Goal: Use online tool/utility: Utilize a website feature to perform a specific function

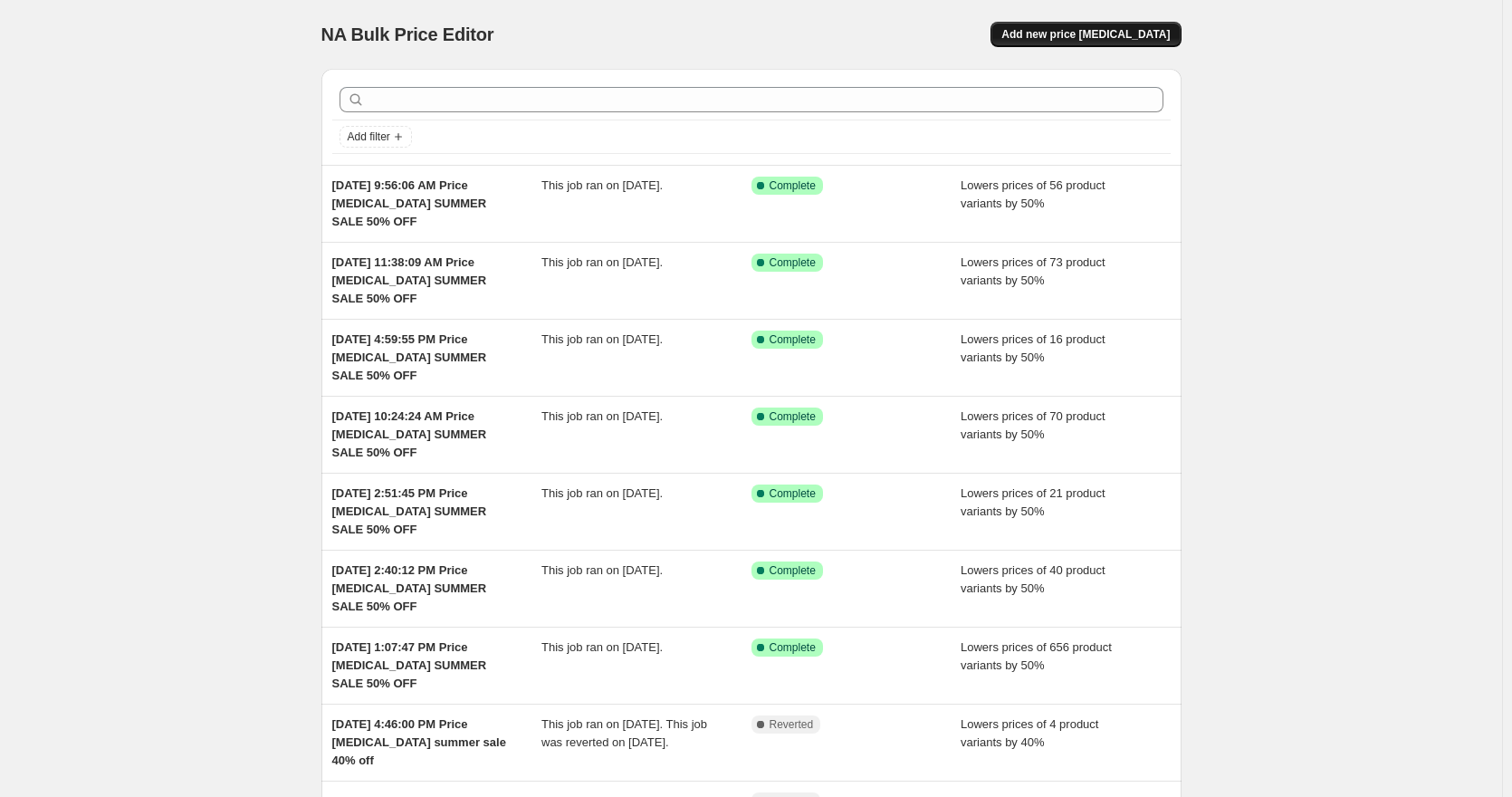
click at [1053, 25] on button "Add new price change job" at bounding box center [1086, 34] width 190 height 25
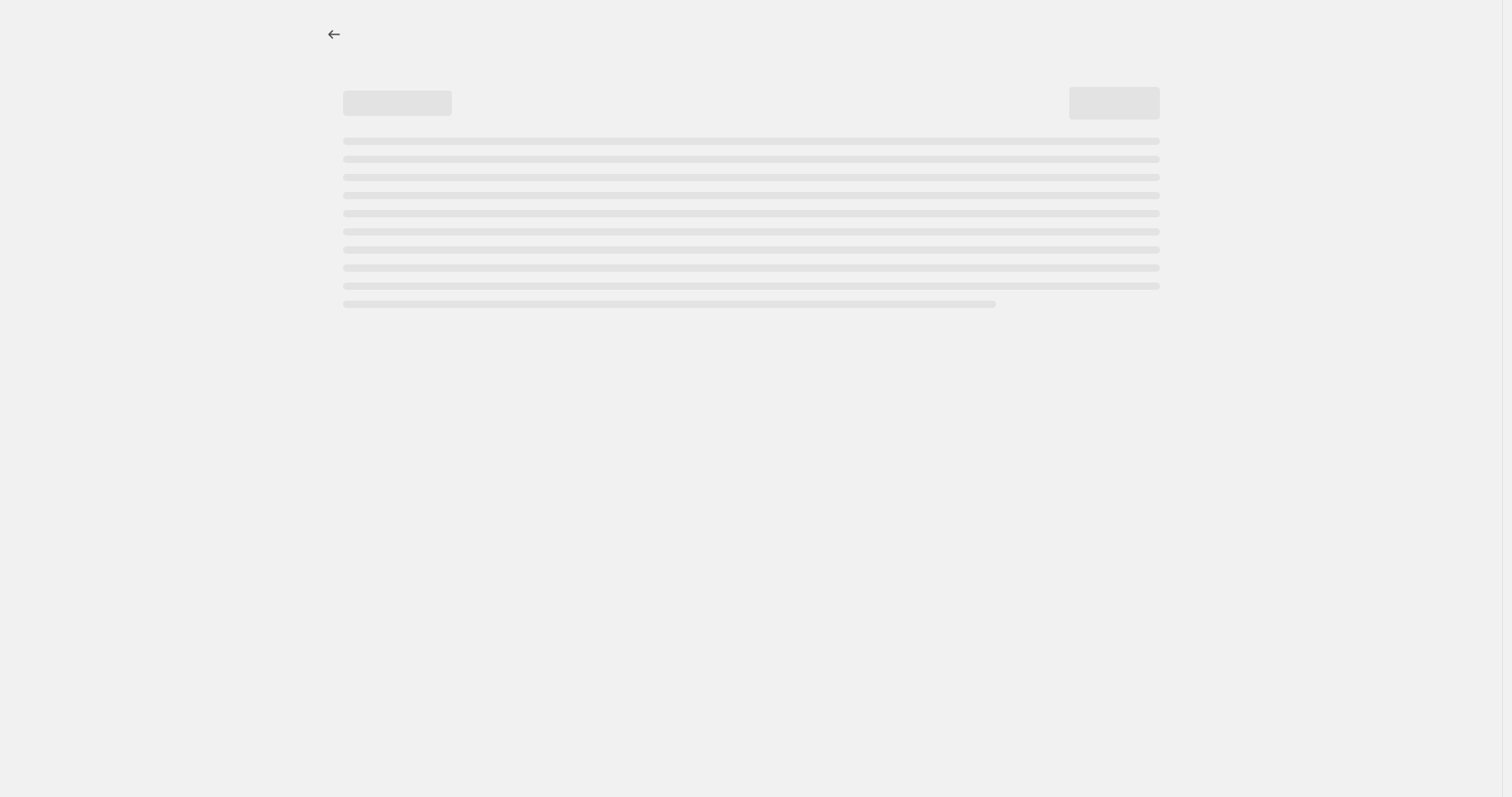
select select "percentage"
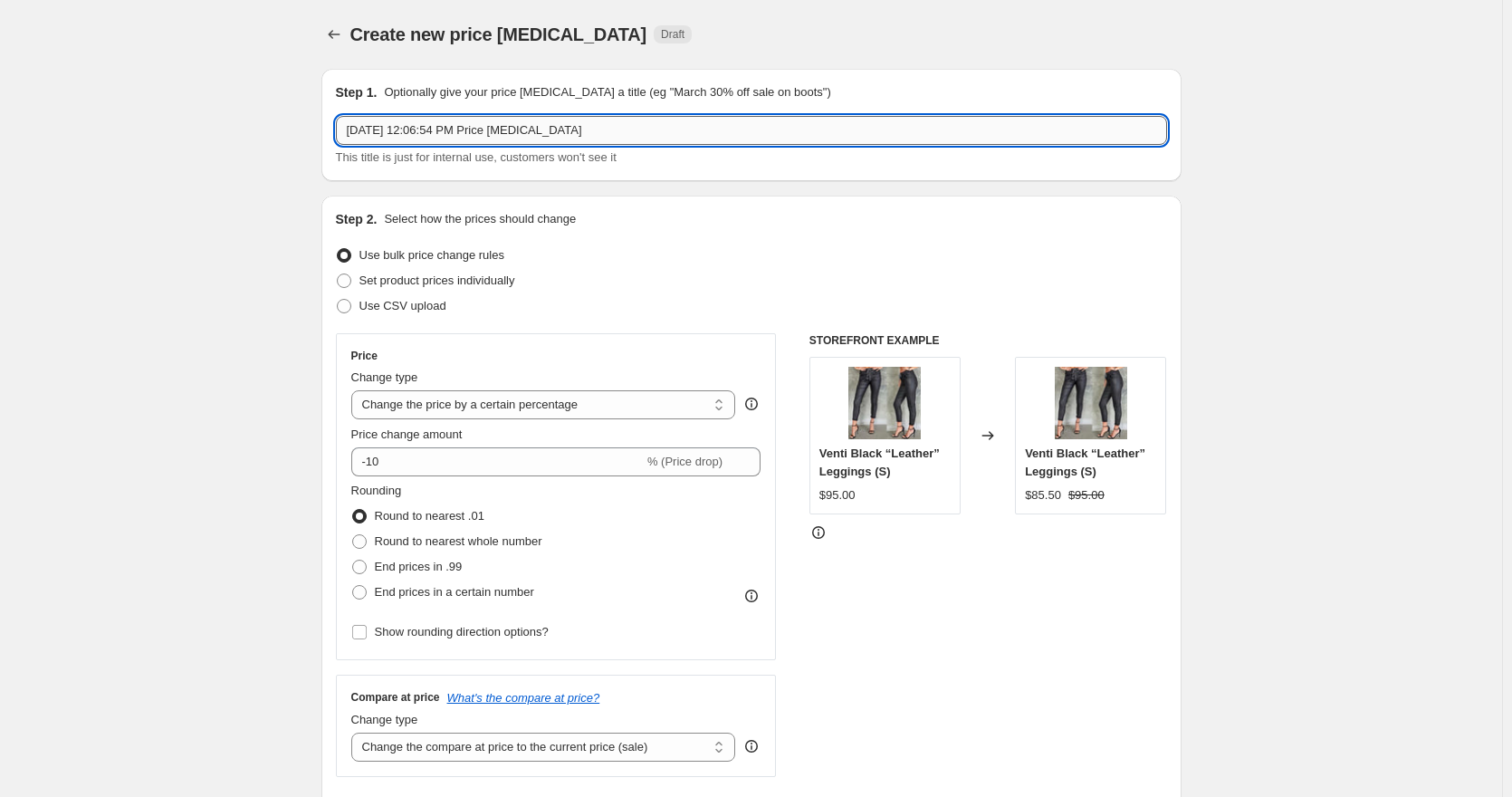
click at [739, 136] on input "Aug 30, 2025, 12:06:54 PM Price change job" at bounding box center [751, 130] width 832 height 29
type input "Aug 30, 2025, 12:06:54 PM Price change job CLEARANCE SALE 70% OFF FAUX LEATHER …"
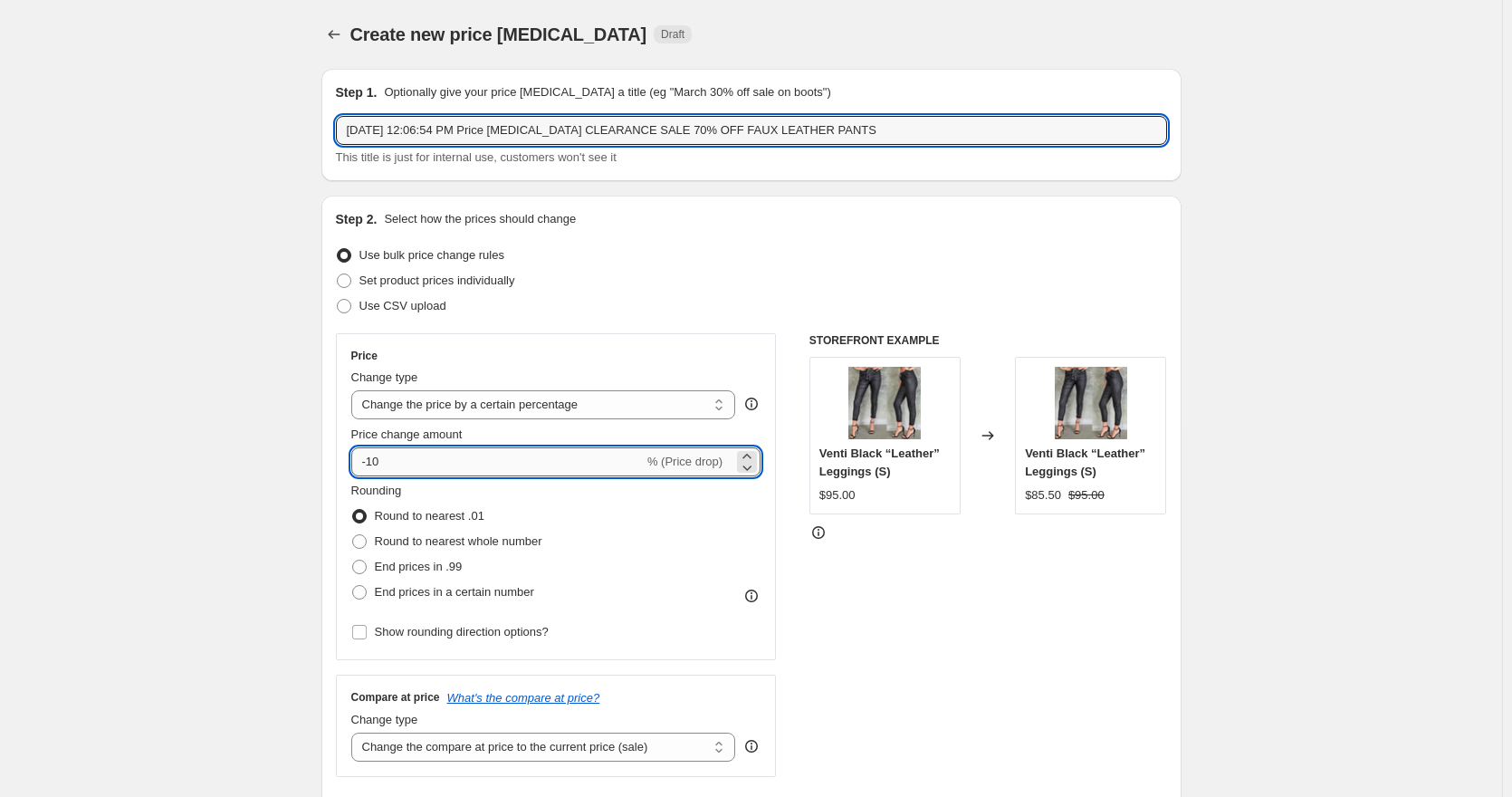
click at [378, 466] on input "-10" at bounding box center [498, 461] width 293 height 29
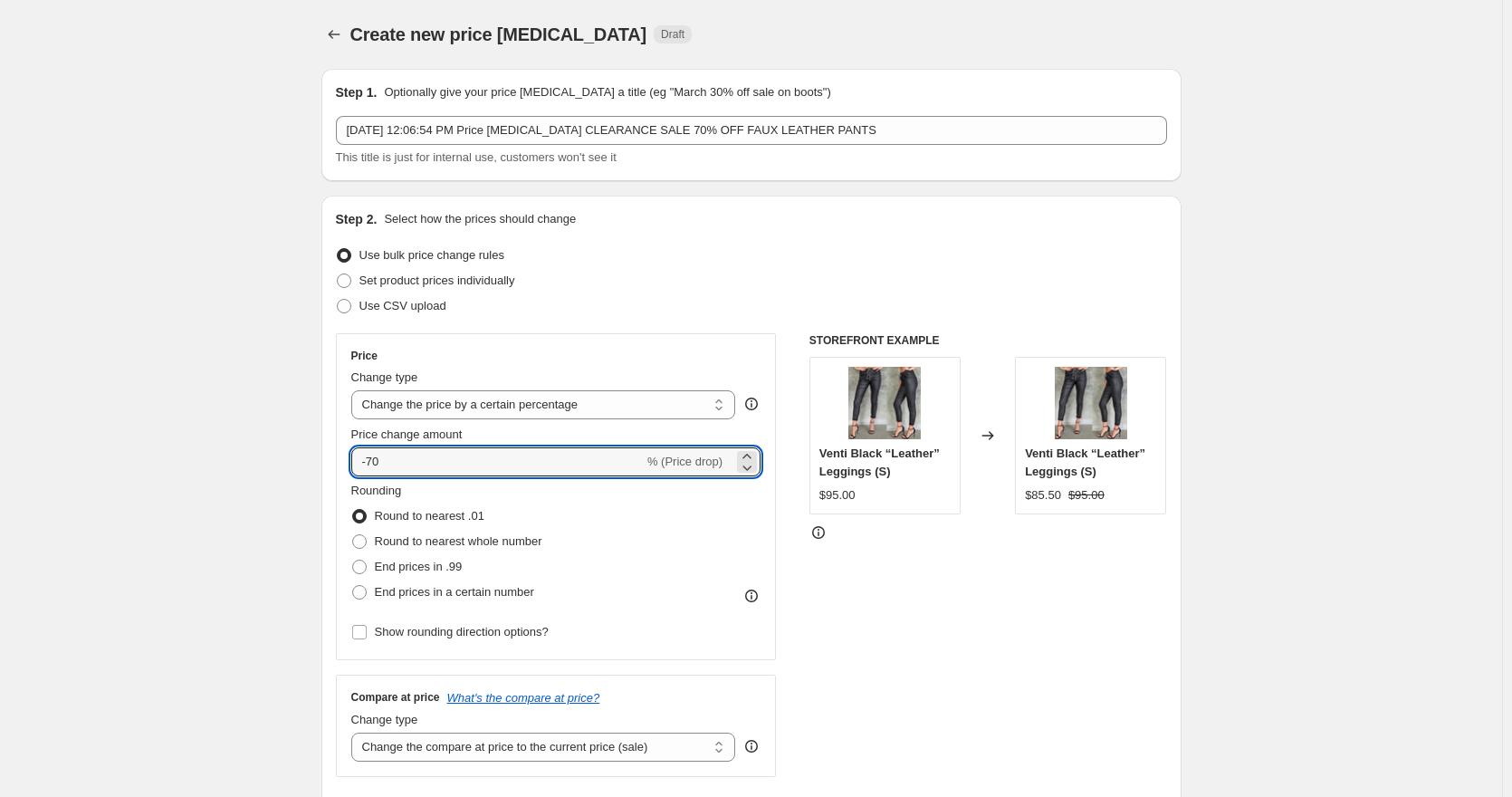
type input "-70"
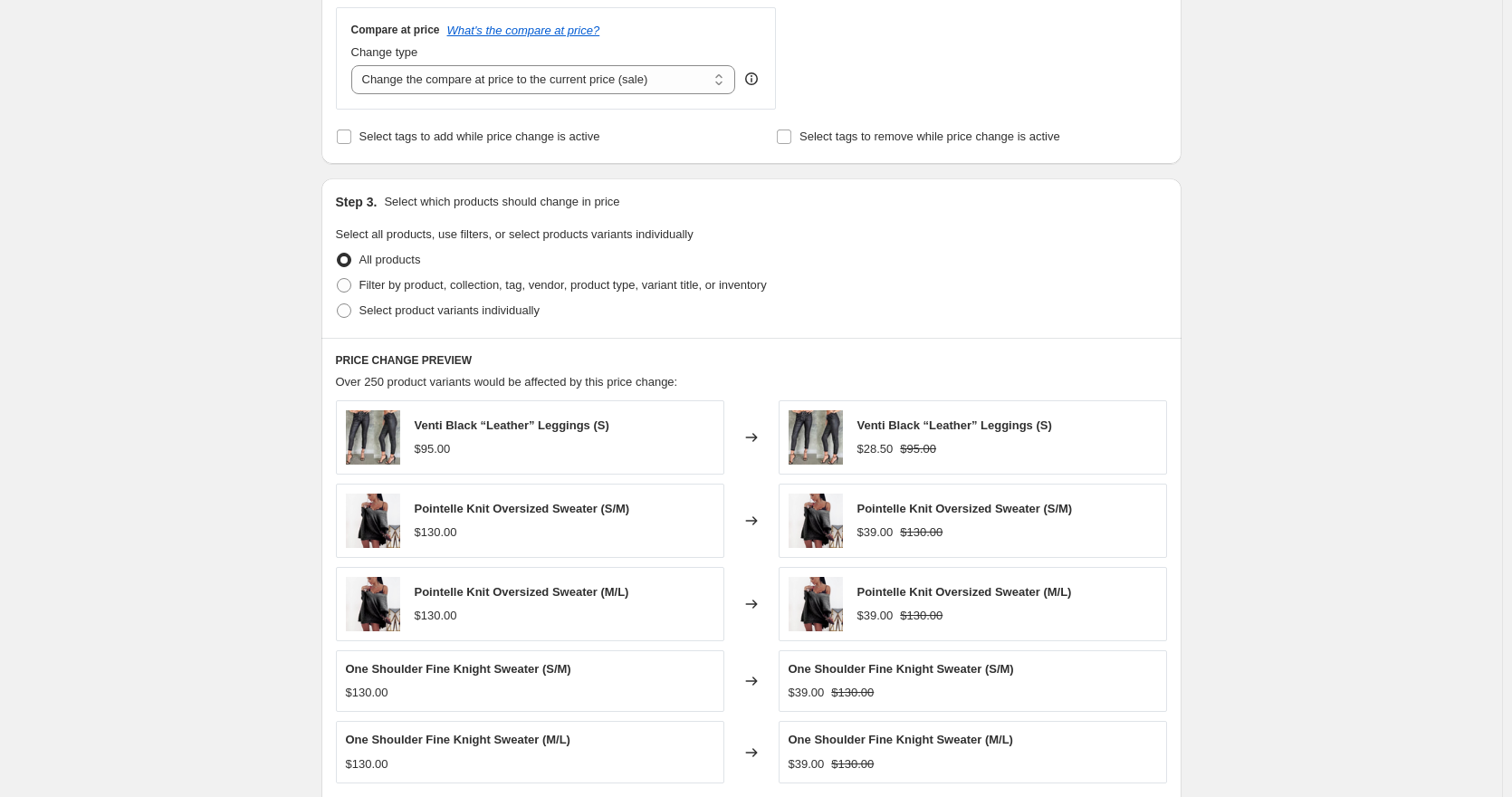
scroll to position [724, 0]
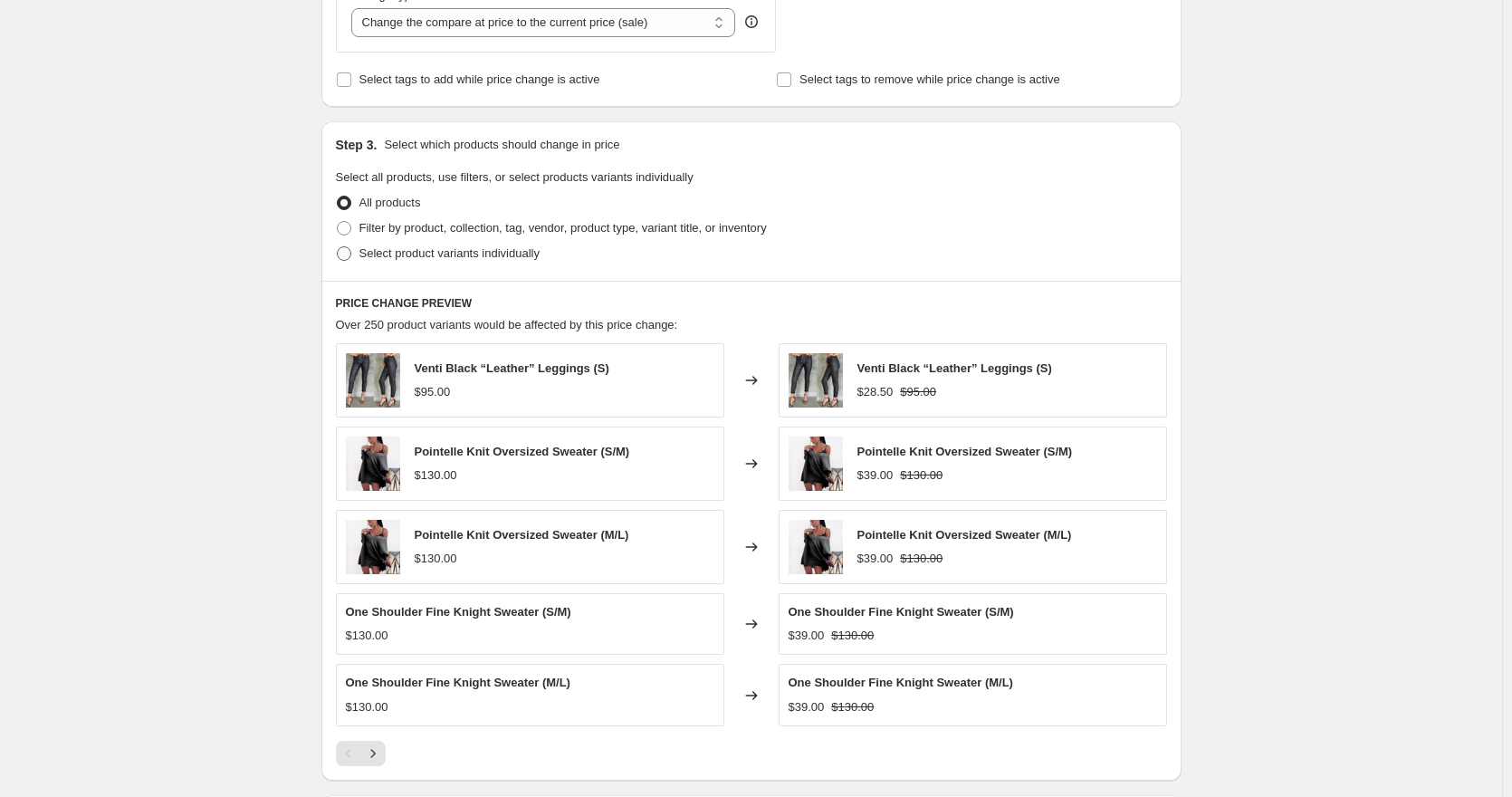
click at [398, 254] on span "Select product variants individually" at bounding box center [449, 253] width 180 height 14
click at [338, 247] on input "Select product variants individually" at bounding box center [337, 246] width 1 height 1
radio input "true"
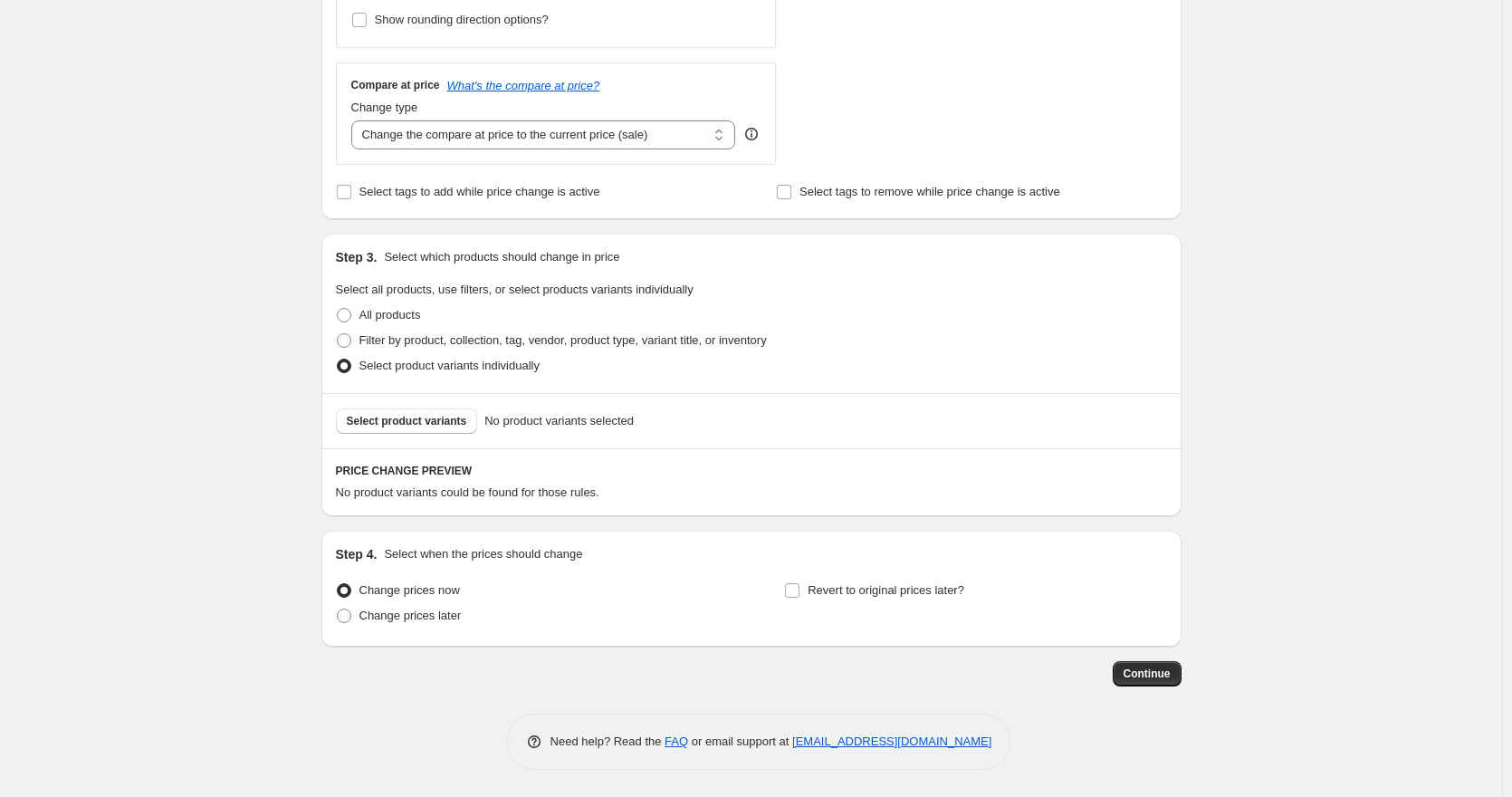
scroll to position [613, 0]
click at [422, 416] on span "Select product variants" at bounding box center [406, 420] width 121 height 15
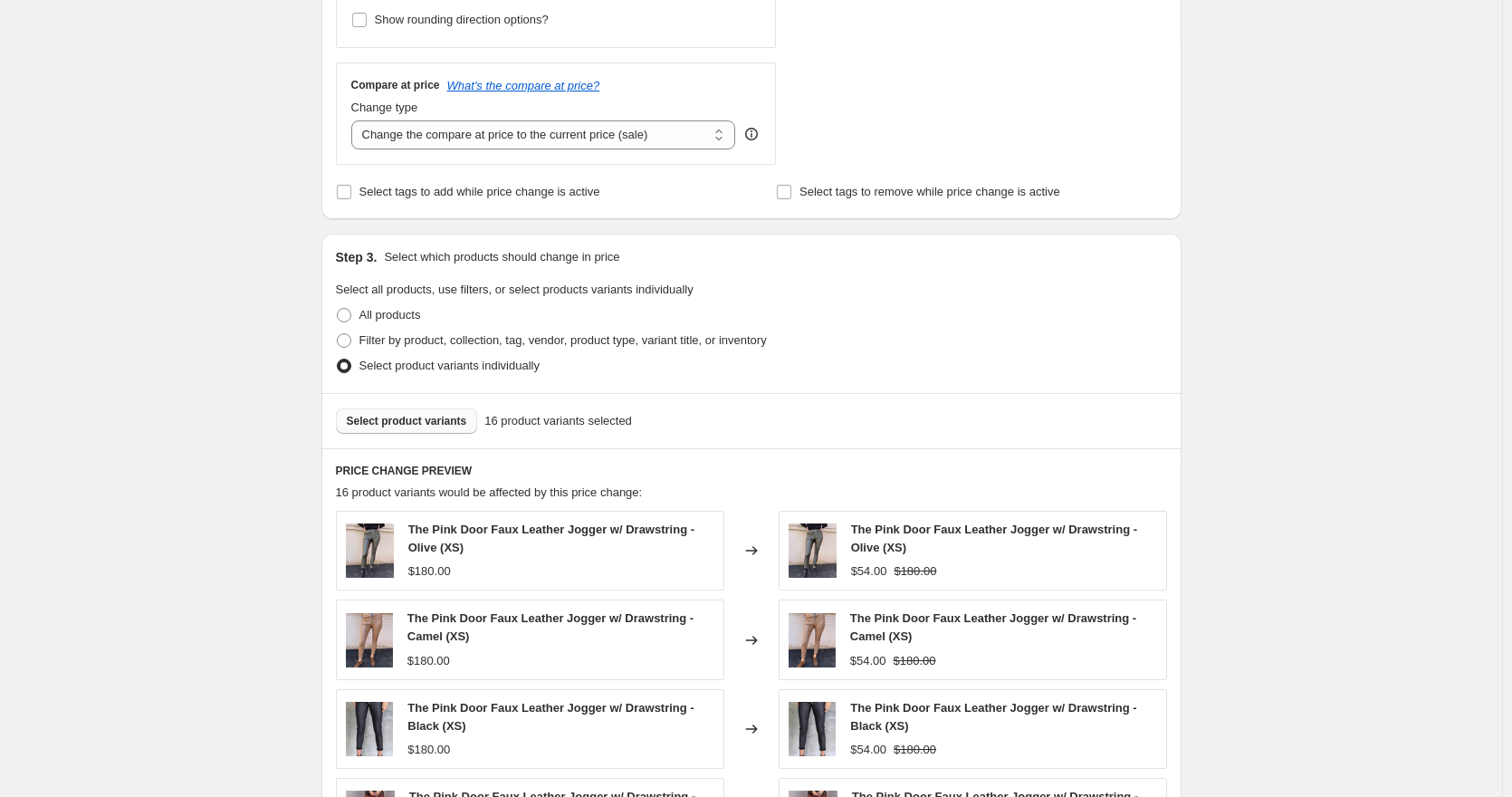
click at [431, 413] on button "Select product variants" at bounding box center [406, 420] width 142 height 25
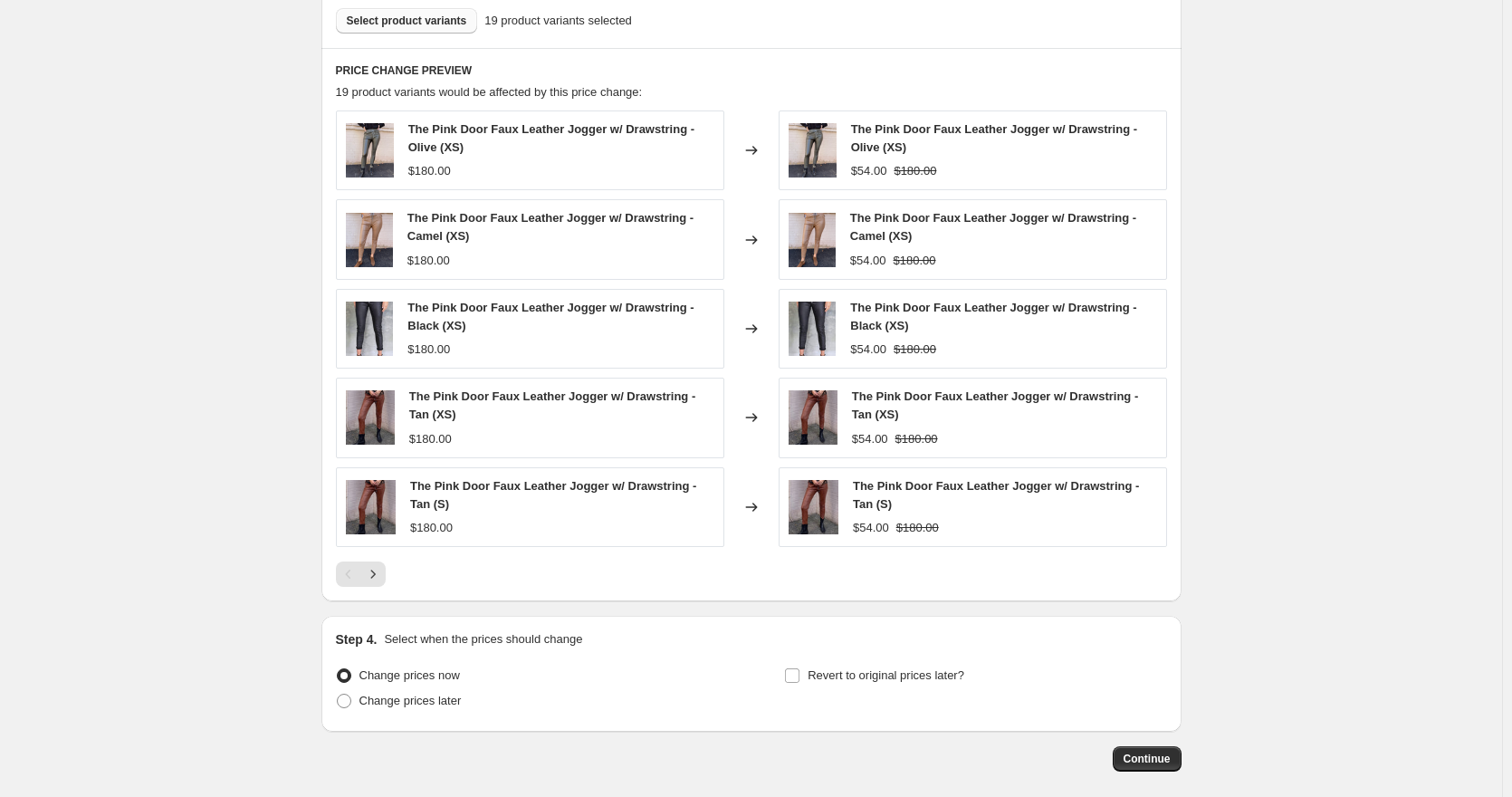
scroll to position [1087, 0]
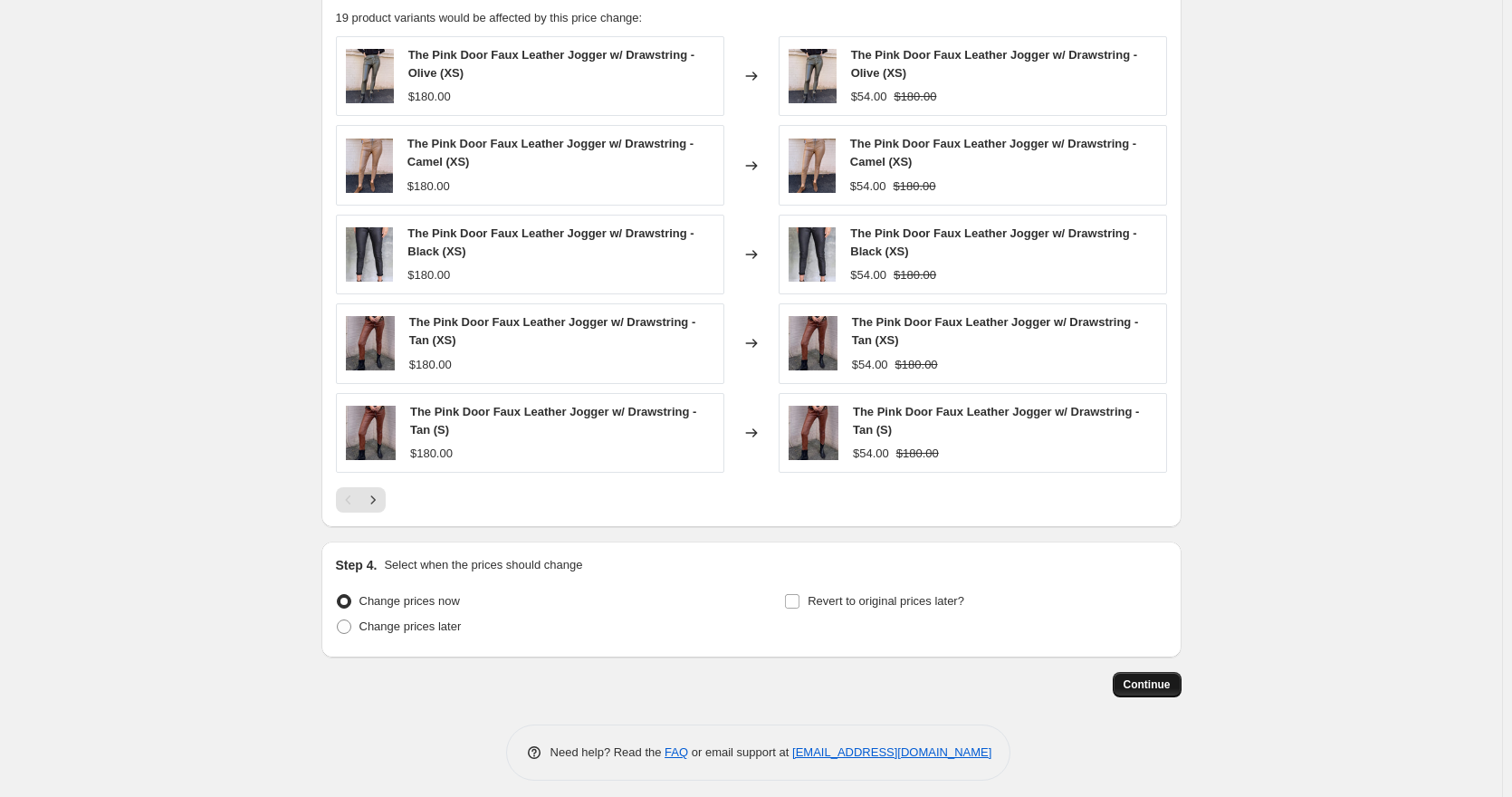
click at [1159, 693] on button "Continue" at bounding box center [1146, 684] width 69 height 25
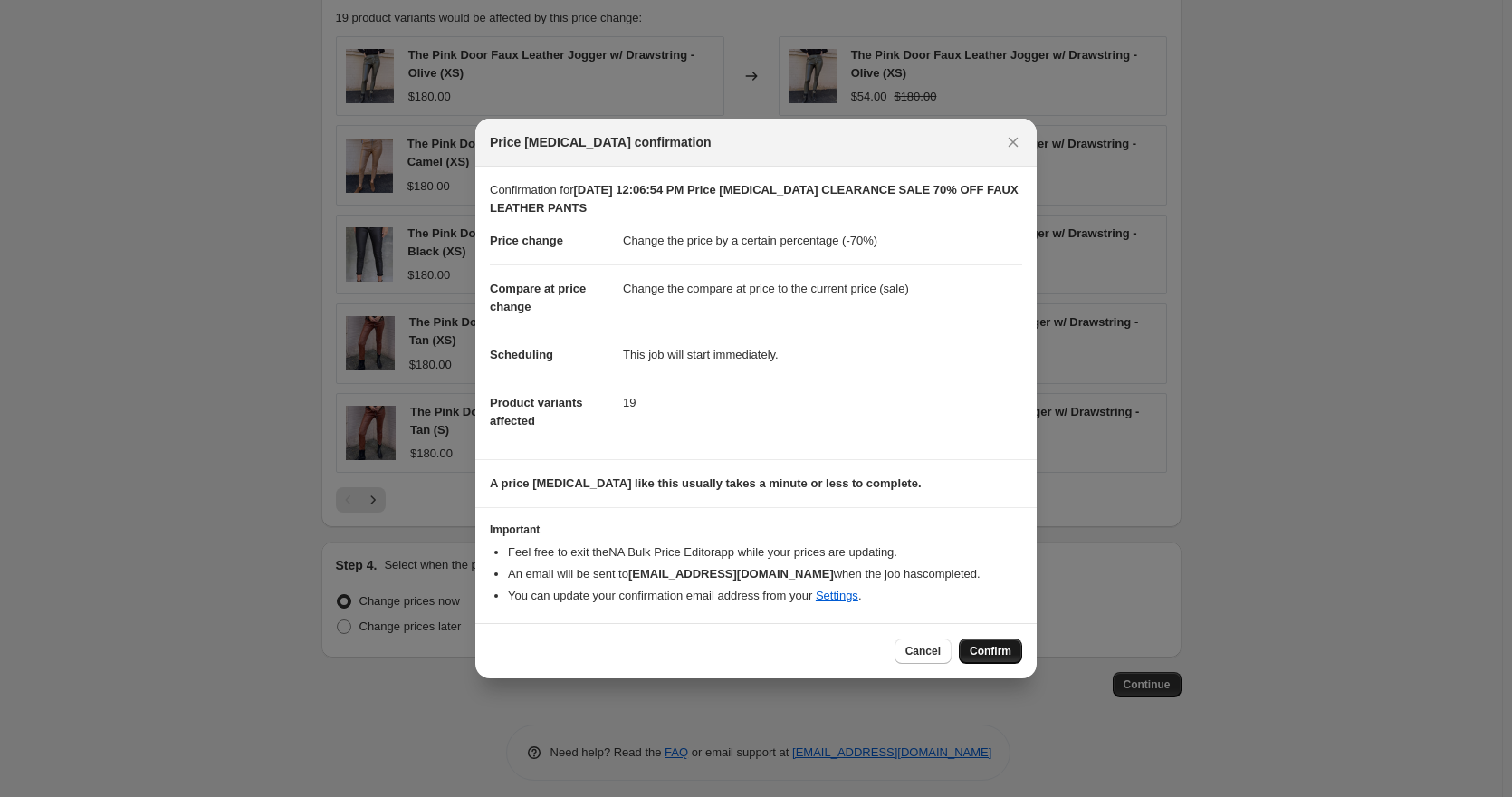
click at [1011, 652] on span "Confirm" at bounding box center [991, 651] width 42 height 15
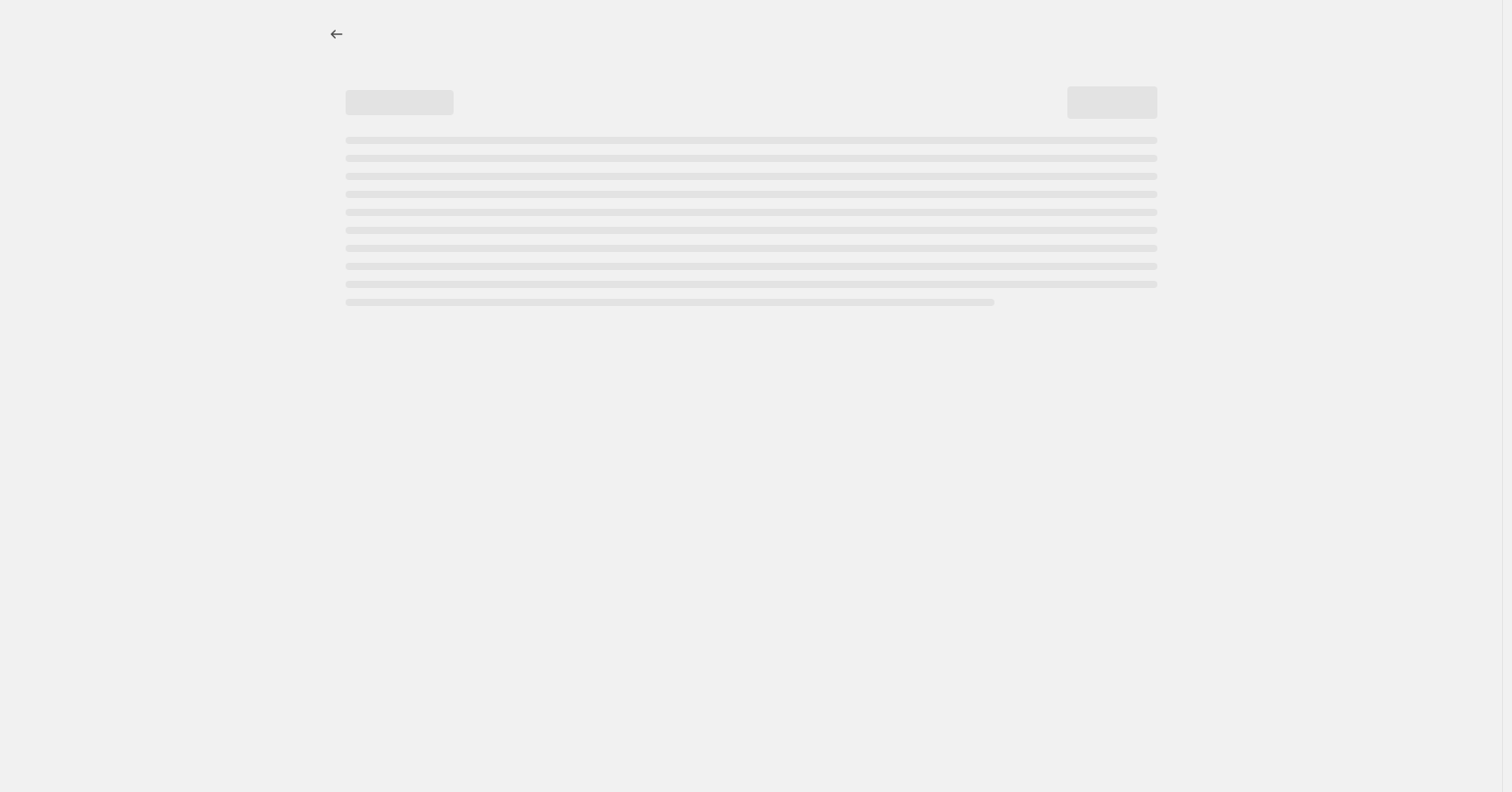
select select "percentage"
